Goal: Obtain resource: Obtain resource

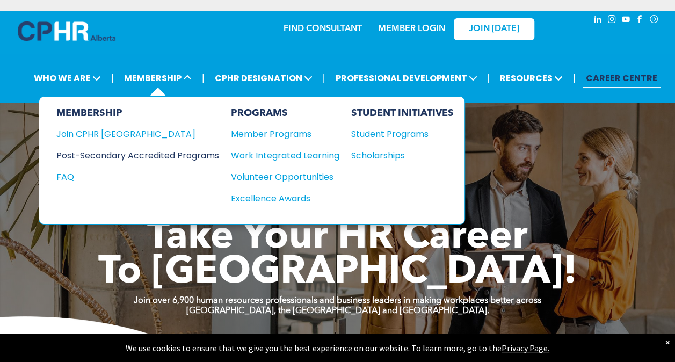
click at [144, 152] on div "Post-Secondary Accredited Programs" at bounding box center [129, 155] width 147 height 13
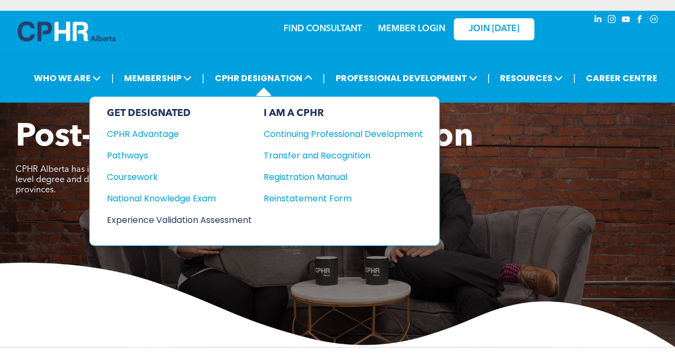
click at [179, 215] on div "Experience Validation Assessment" at bounding box center [172, 219] width 130 height 13
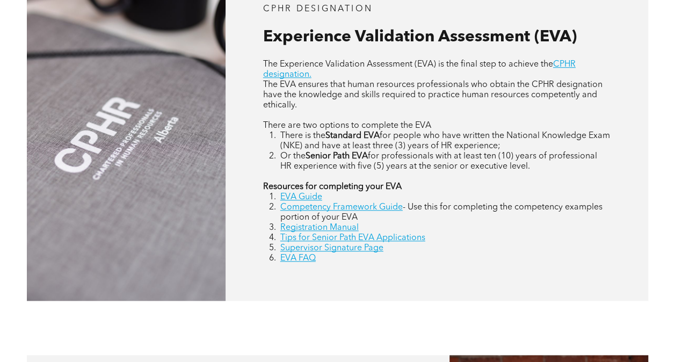
scroll to position [466, 0]
click at [297, 201] on link "EVA Guide" at bounding box center [301, 196] width 42 height 9
